Goal: Information Seeking & Learning: Learn about a topic

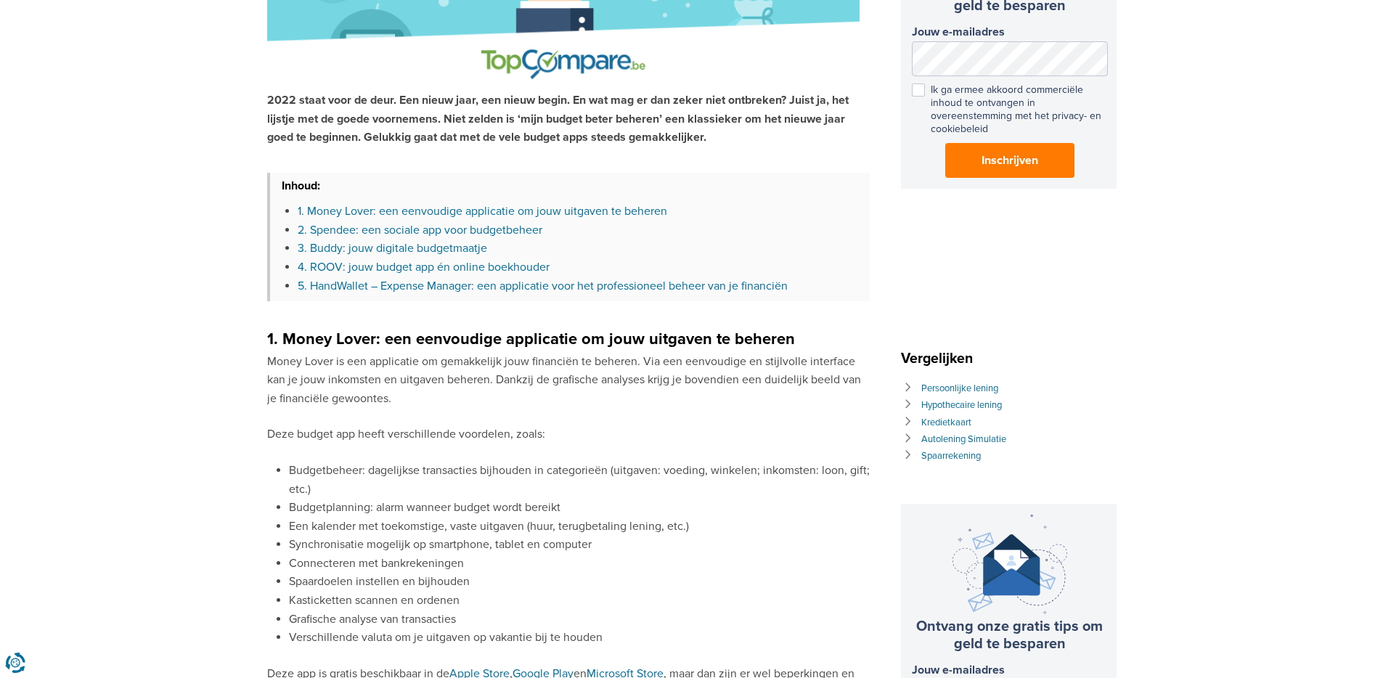
scroll to position [365, 0]
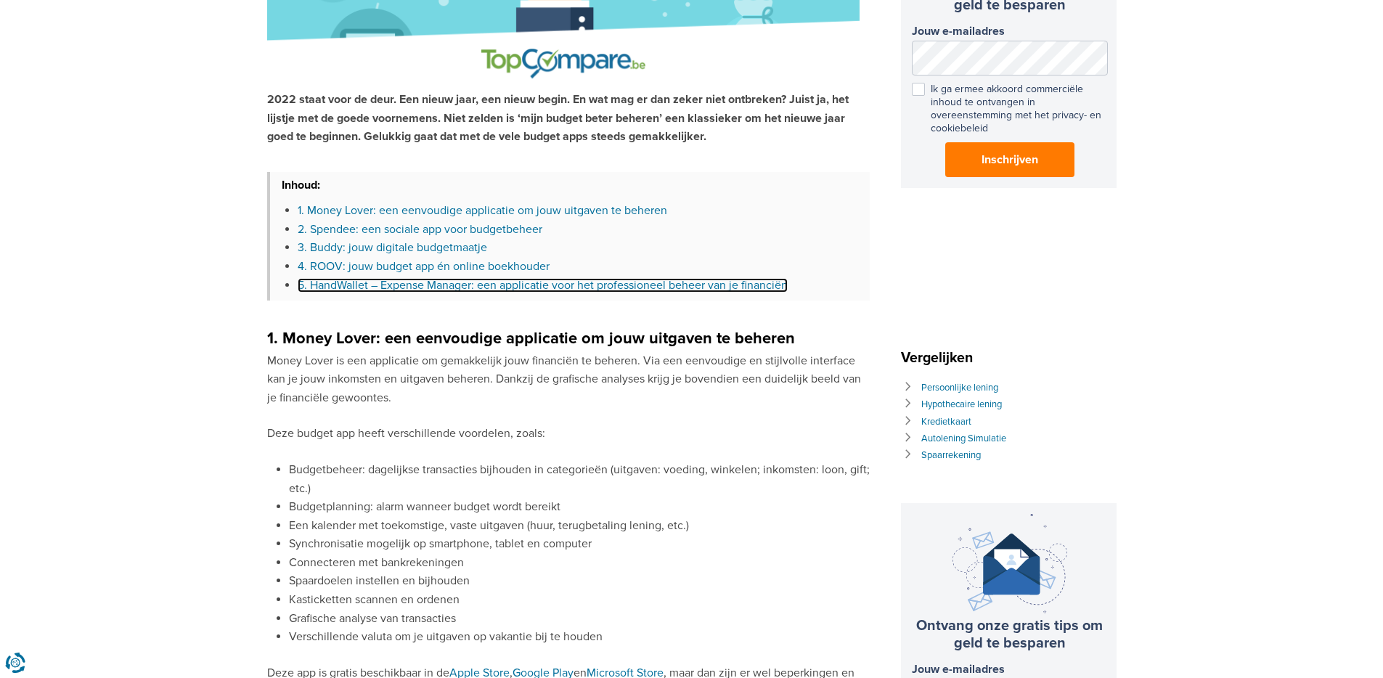
click at [571, 284] on link "5. HandWallet – Expense Manager: een applicatie voor het professioneel beheer v…" at bounding box center [543, 285] width 490 height 15
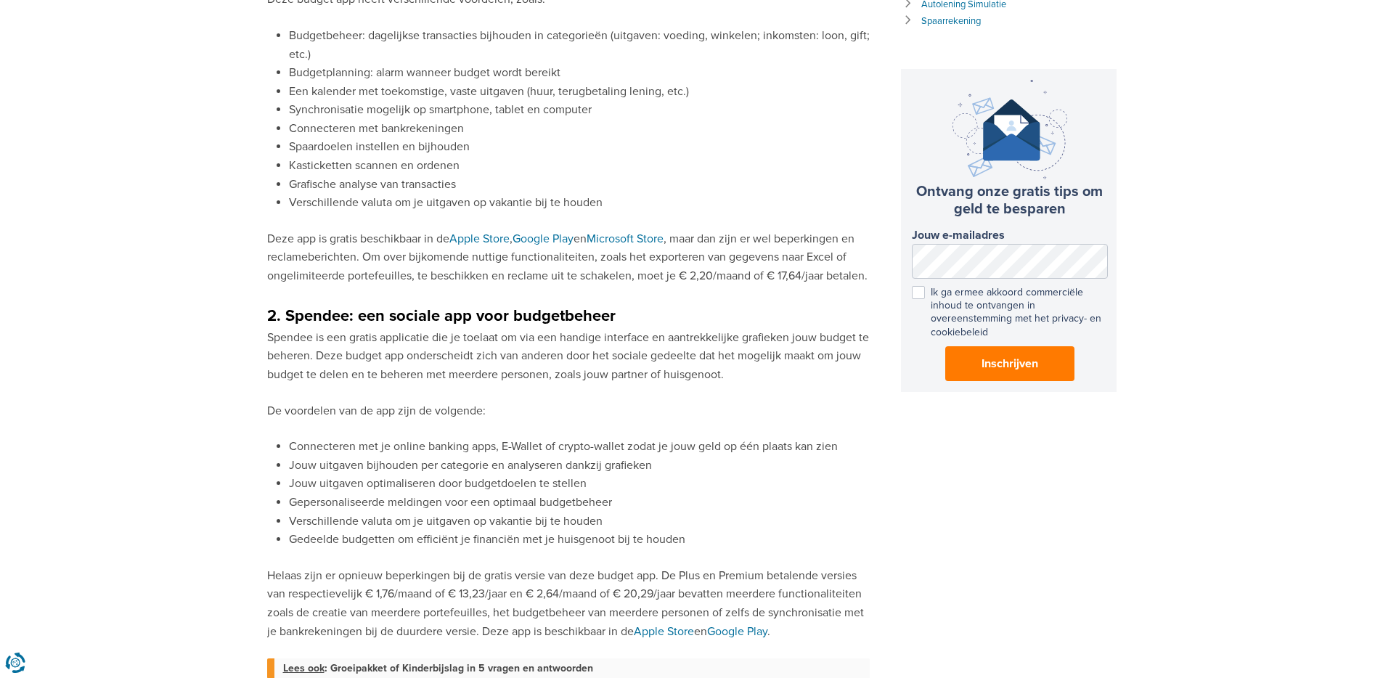
scroll to position [800, 0]
click at [486, 235] on link "Apple Store" at bounding box center [479, 238] width 60 height 15
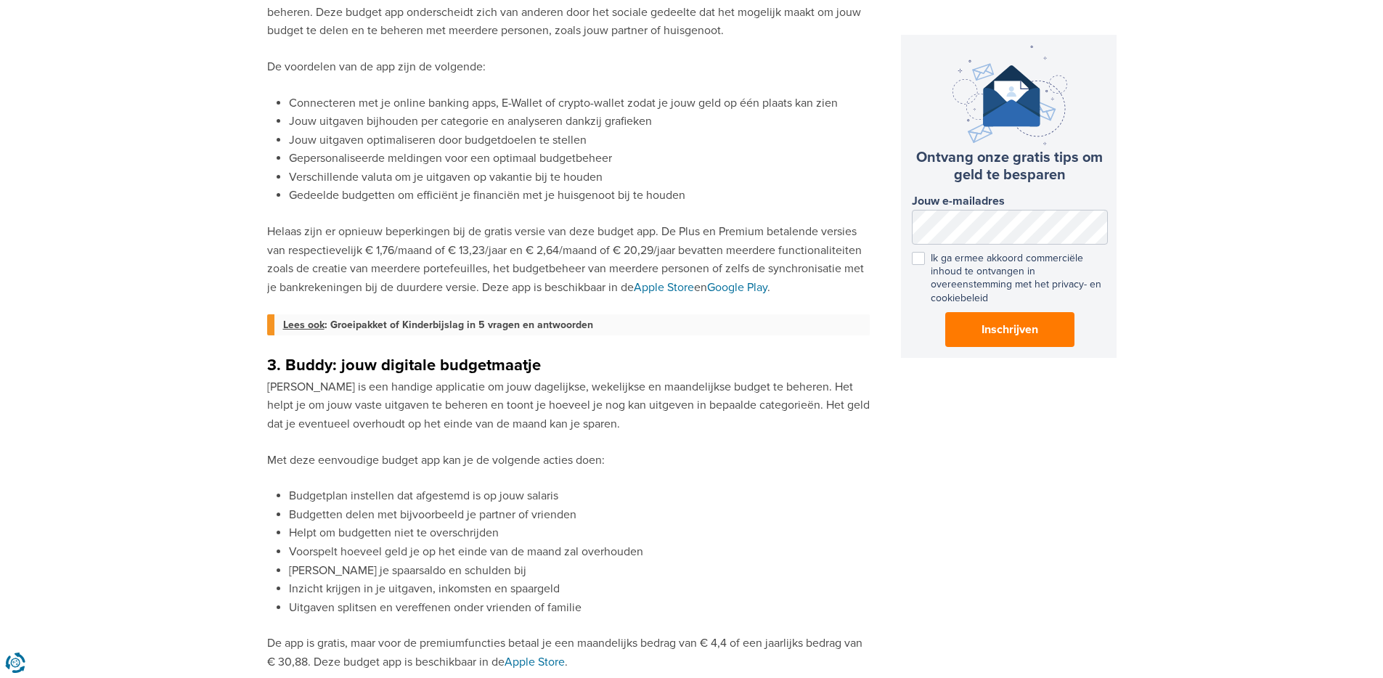
scroll to position [836, 0]
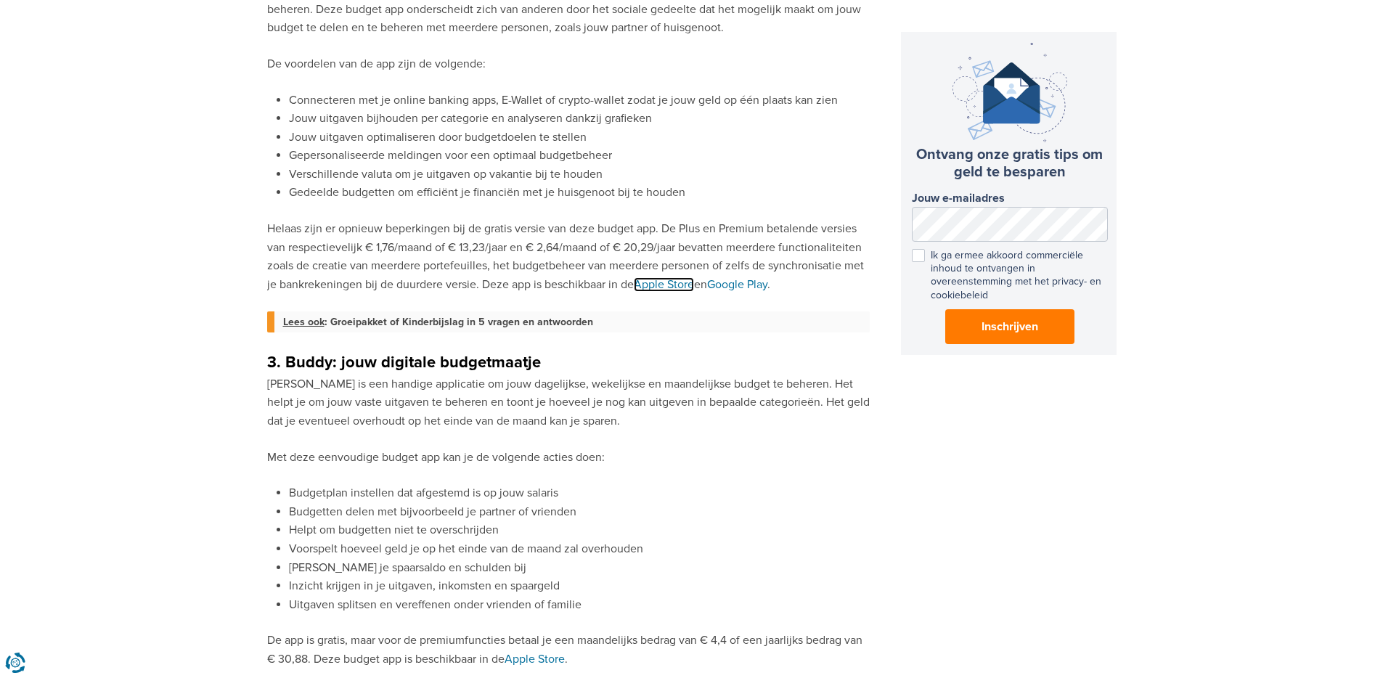
click at [651, 282] on link "Apple Store" at bounding box center [664, 284] width 60 height 15
